Goal: Task Accomplishment & Management: Use online tool/utility

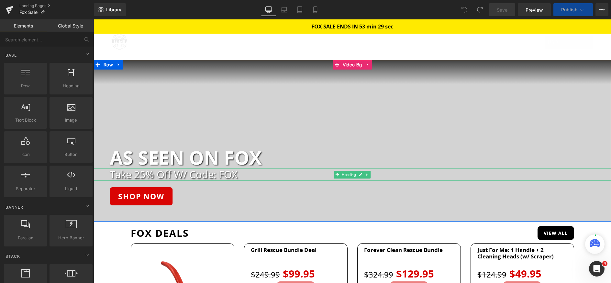
click at [200, 178] on h2 "Take 25% Off W/ Code: FOX" at bounding box center [361, 175] width 502 height 12
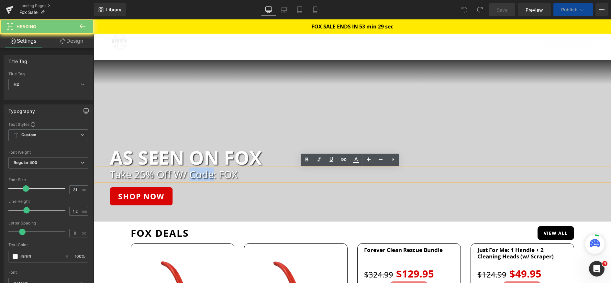
click at [200, 178] on h2 "Take 25% Off W/ Code: FOX" at bounding box center [361, 175] width 502 height 12
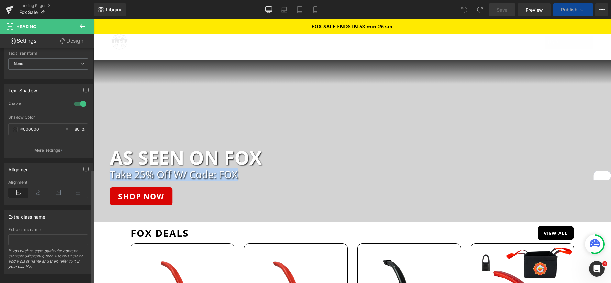
scroll to position [252, 0]
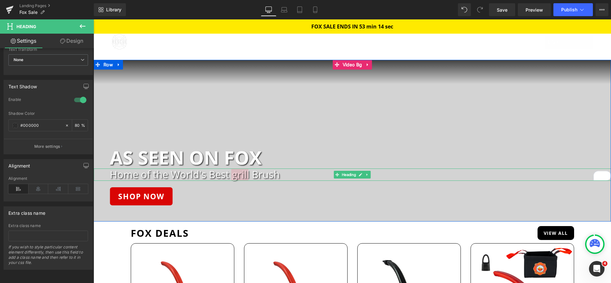
click at [232, 174] on h2 "Home of the World's Best grill Brush" at bounding box center [361, 175] width 502 height 12
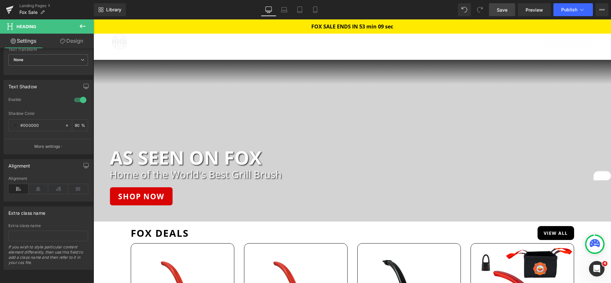
click at [504, 12] on span "Save" at bounding box center [502, 9] width 11 height 7
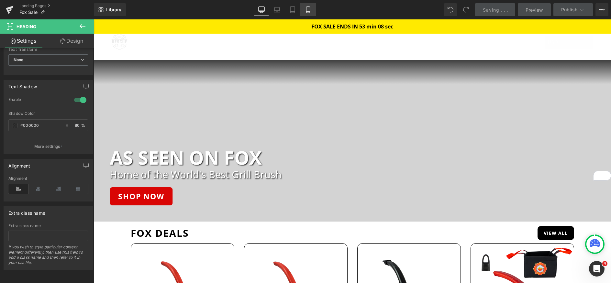
click at [309, 8] on icon at bounding box center [308, 9] width 6 height 6
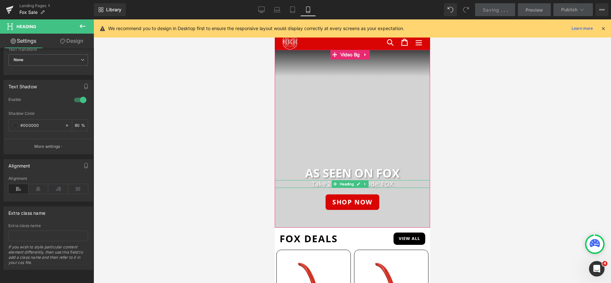
click at [324, 185] on h2 "Take 25% Off W/ Code: FOX" at bounding box center [352, 184] width 155 height 8
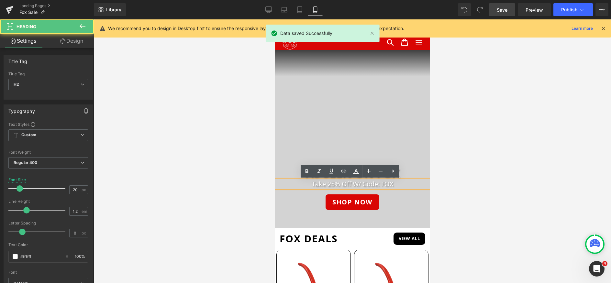
click at [325, 183] on h2 "Take 25% Off W/ Code: FOX" at bounding box center [352, 184] width 155 height 8
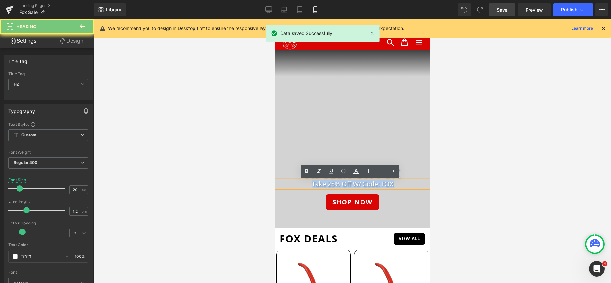
click at [325, 183] on h2 "Take 25% Off W/ Code: FOX" at bounding box center [352, 184] width 155 height 8
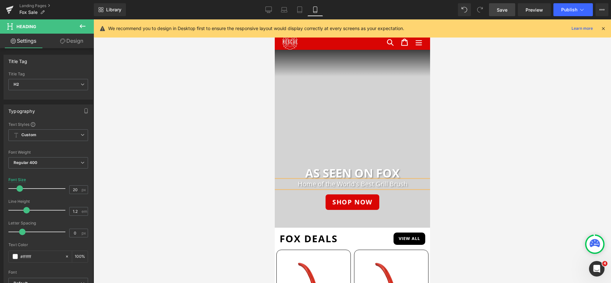
click at [504, 13] on span "Save" at bounding box center [502, 9] width 11 height 7
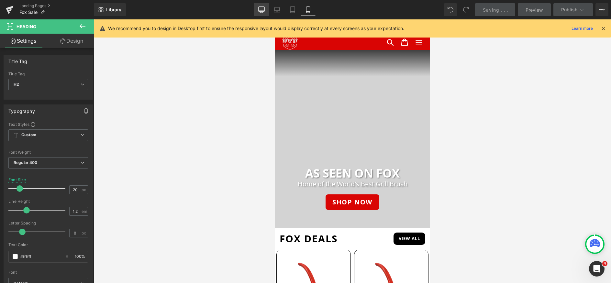
click at [259, 9] on div "Library Mobile Desktop Laptop Tablet Mobile Saving . . . Preview Publish Schedu…" at bounding box center [353, 9] width 518 height 13
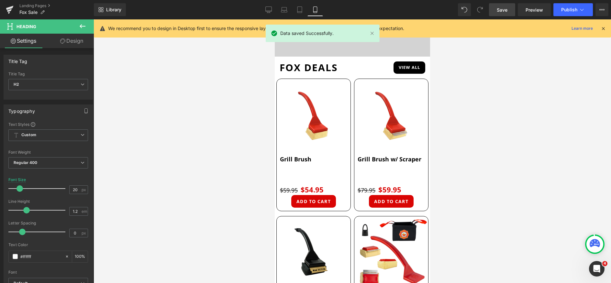
scroll to position [316, 0]
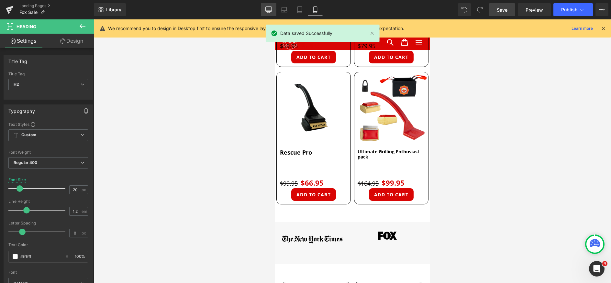
click at [271, 5] on link "Desktop" at bounding box center [269, 9] width 16 height 13
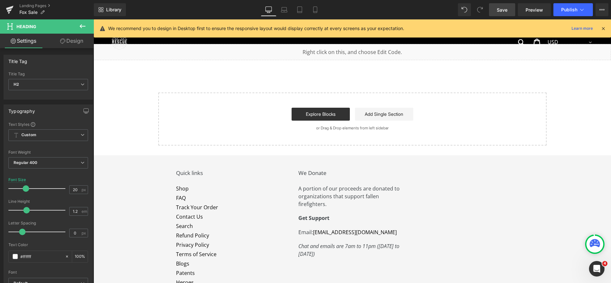
scroll to position [3078, 0]
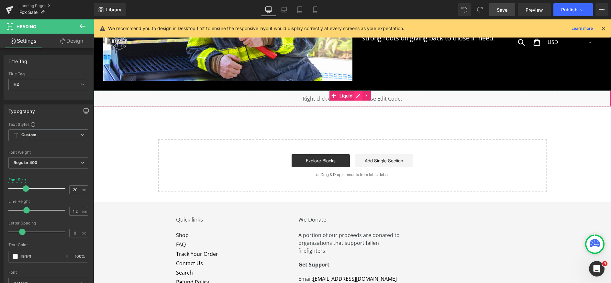
click at [361, 91] on div "Liquid" at bounding box center [353, 99] width 518 height 16
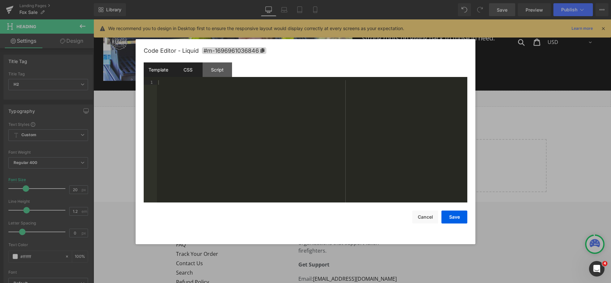
click at [0, 0] on div "CSS" at bounding box center [0, 0] width 0 height 0
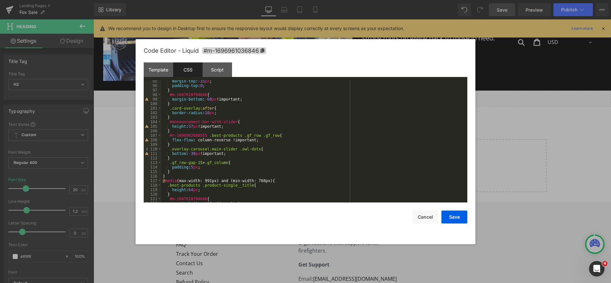
scroll to position [505, 0]
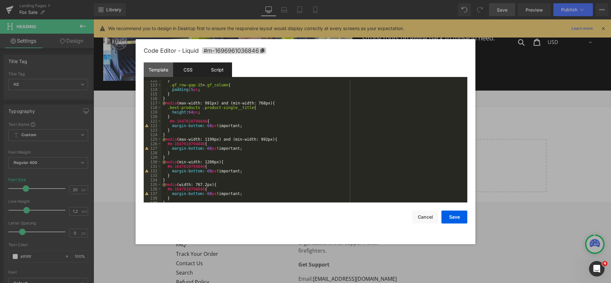
click at [223, 183] on div "Script" at bounding box center [259, 183] width 518 height 0
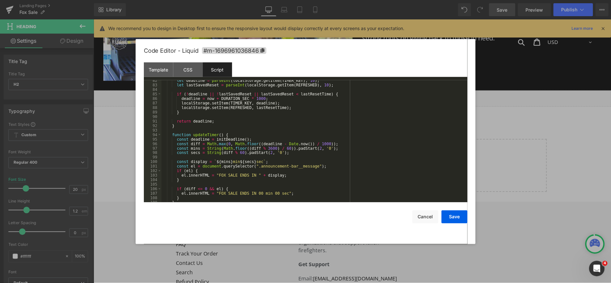
scroll to position [408, 0]
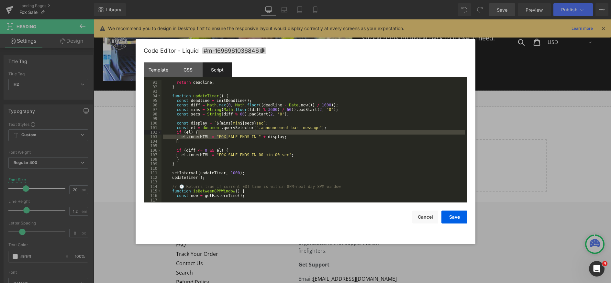
drag, startPoint x: 228, startPoint y: 136, endPoint x: 249, endPoint y: 133, distance: 20.9
click at [0, 0] on div "return deadline ; } function updateTimer ( ) { const deadline = initDeadline ( …" at bounding box center [0, 0] width 0 height 0
drag, startPoint x: 228, startPoint y: 136, endPoint x: 242, endPoint y: 135, distance: 13.3
click at [0, 0] on div "return deadline ; } function updateTimer ( ) { const deadline = initDeadline ( …" at bounding box center [0, 0] width 0 height 0
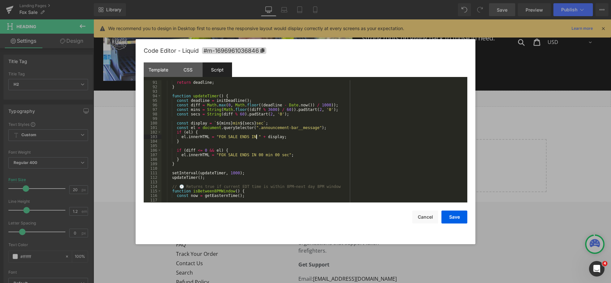
click at [0, 0] on div "return deadline ; } function updateTimer ( ) { const deadline = initDeadline ( …" at bounding box center [0, 0] width 0 height 0
click at [451, 220] on button "Save" at bounding box center [455, 217] width 26 height 13
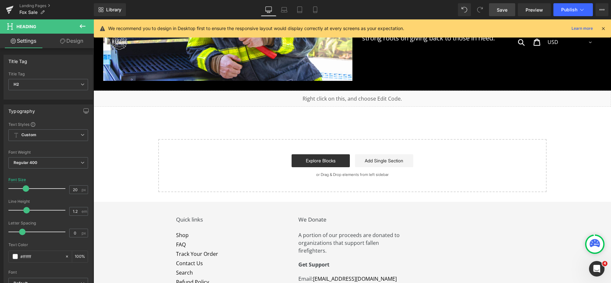
click at [500, 15] on link "Save" at bounding box center [502, 9] width 26 height 13
click at [566, 12] on button "Publish" at bounding box center [574, 9] width 40 height 13
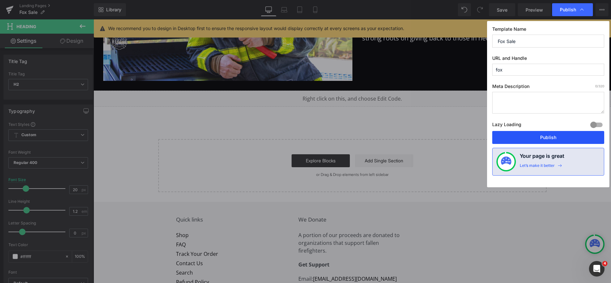
click at [528, 137] on button "Publish" at bounding box center [549, 137] width 112 height 13
